Goal: Check status: Check status

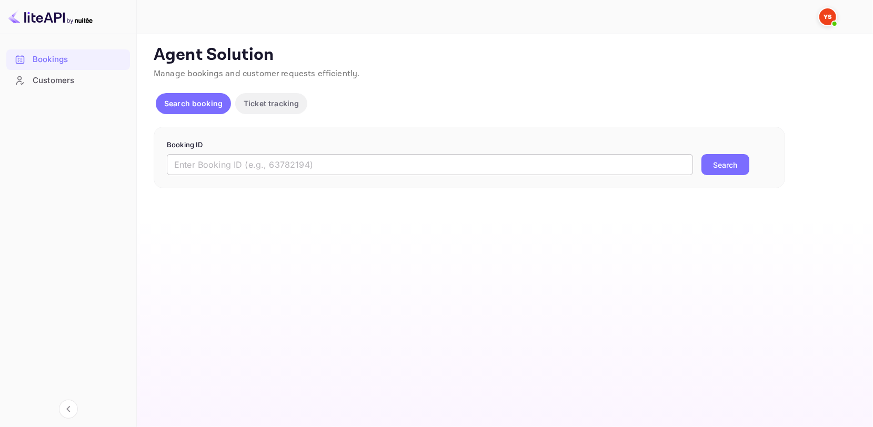
click at [339, 171] on input "text" at bounding box center [430, 164] width 526 height 21
paste input "8399739"
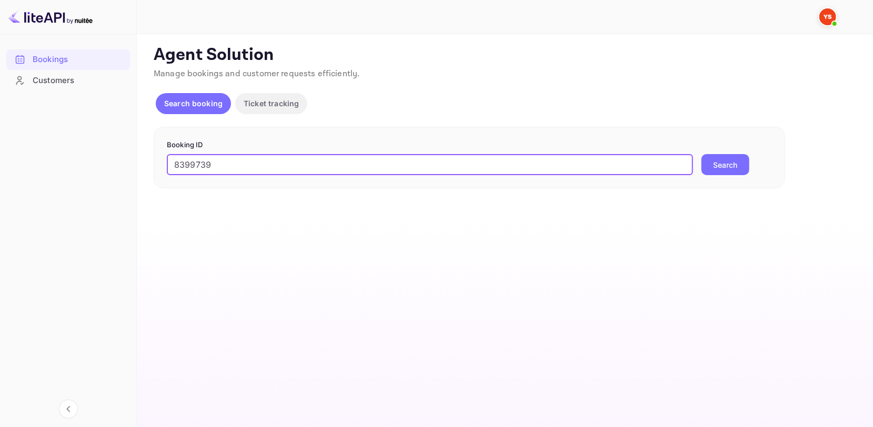
type input "8399739"
click at [723, 158] on button "Search" at bounding box center [726, 164] width 48 height 21
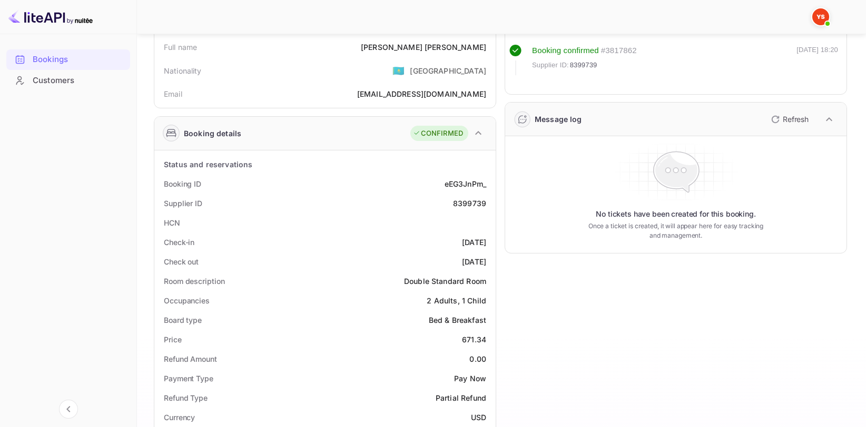
scroll to position [105, 0]
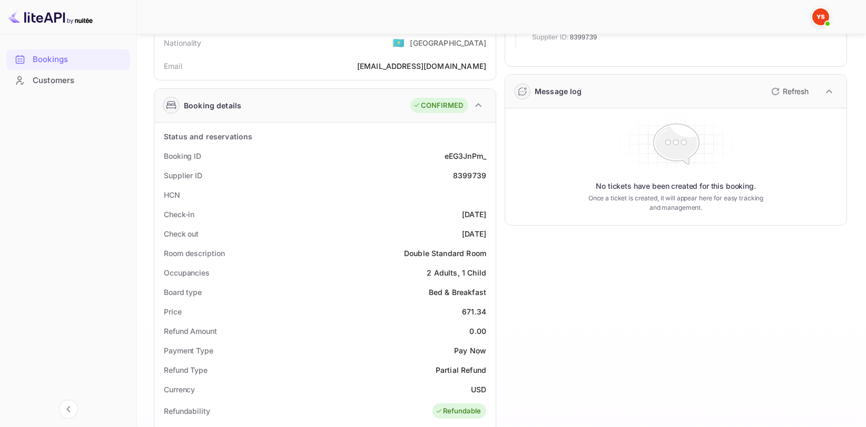
click at [469, 178] on div "8399739" at bounding box center [469, 175] width 33 height 11
copy div "8399739"
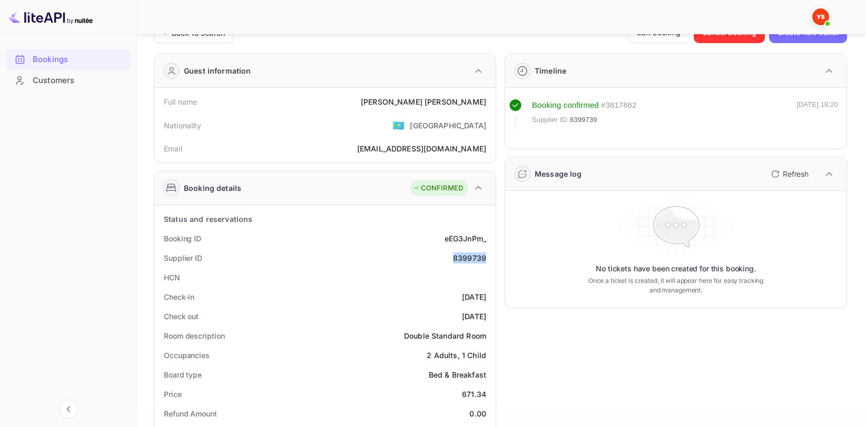
scroll to position [0, 0]
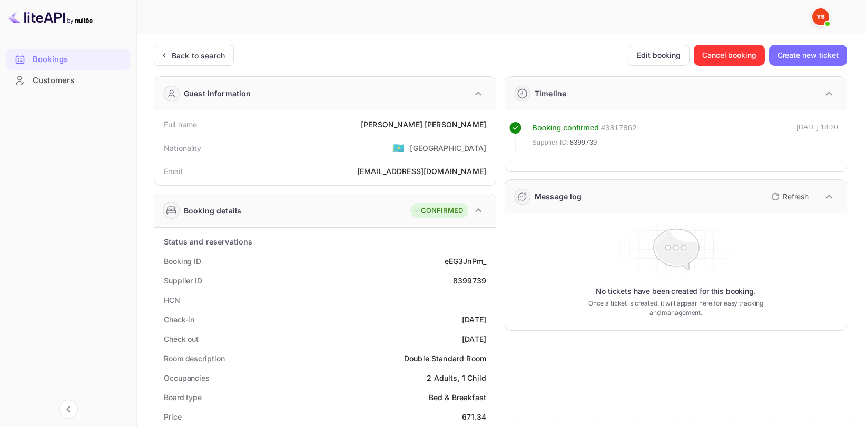
click at [461, 121] on div "[PERSON_NAME]" at bounding box center [423, 124] width 125 height 11
copy div "[PERSON_NAME]"
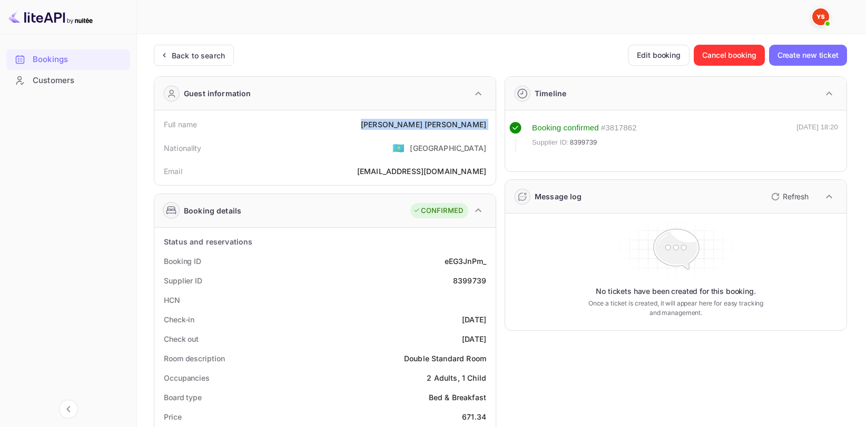
scroll to position [158, 0]
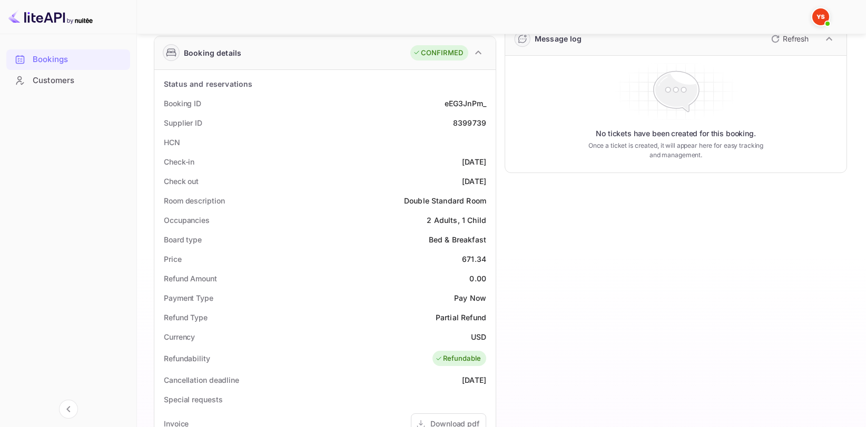
click at [482, 258] on div "671.34" at bounding box center [474, 259] width 24 height 11
copy div "671.34"
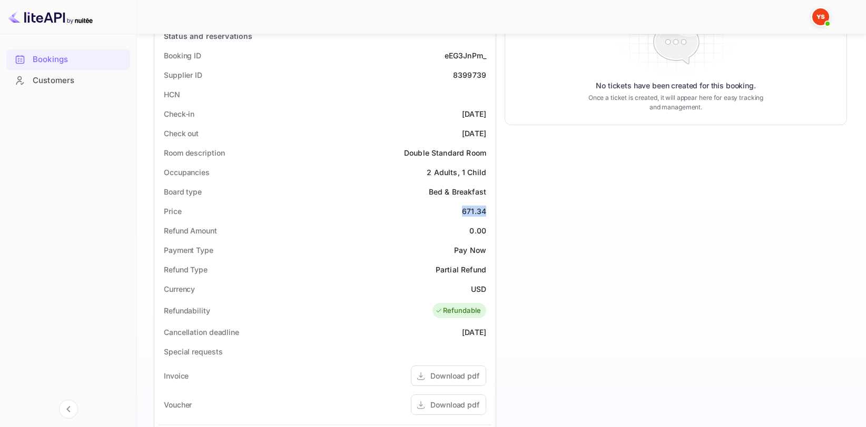
scroll to position [211, 0]
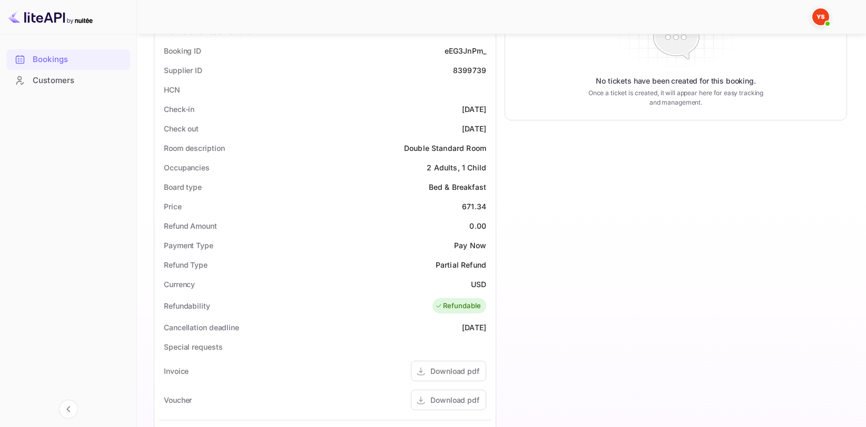
click at [478, 276] on div "Currency USD" at bounding box center [324, 284] width 333 height 19
click at [478, 281] on div "USD" at bounding box center [478, 284] width 15 height 11
copy div "USD"
